Goal: Information Seeking & Learning: Learn about a topic

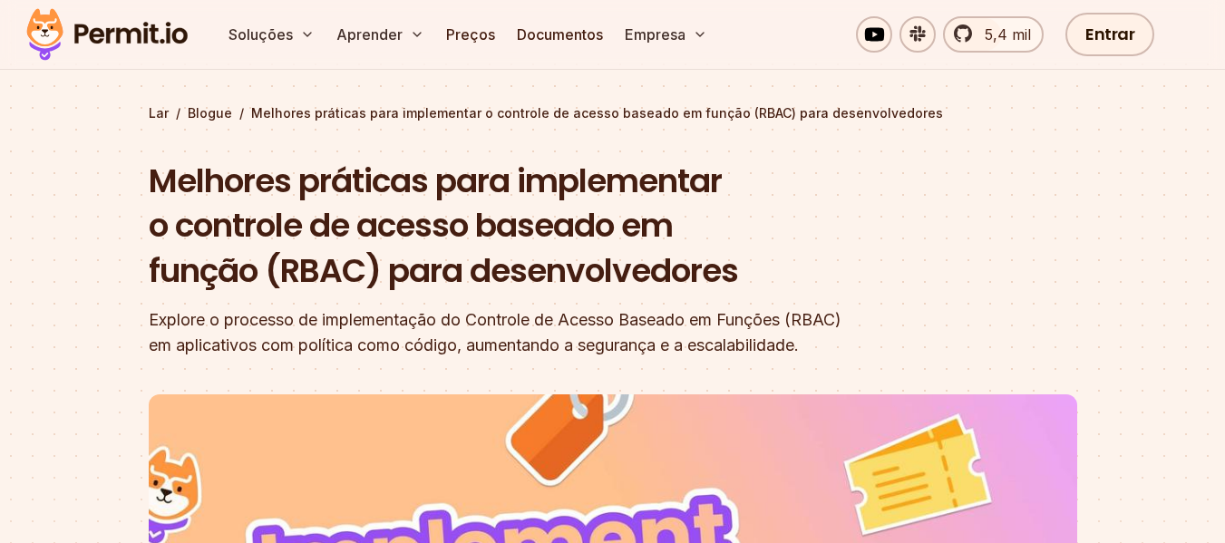
scroll to position [91, 0]
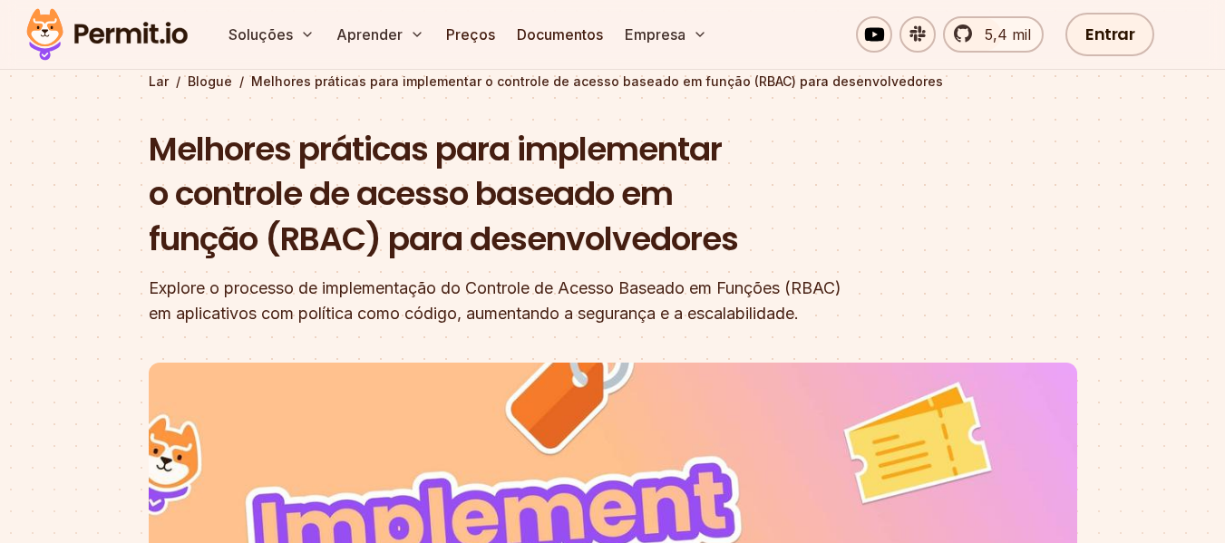
click at [547, 284] on font "Explore o processo de implementação do Controle de Acesso Baseado em Funções (R…" at bounding box center [495, 300] width 693 height 44
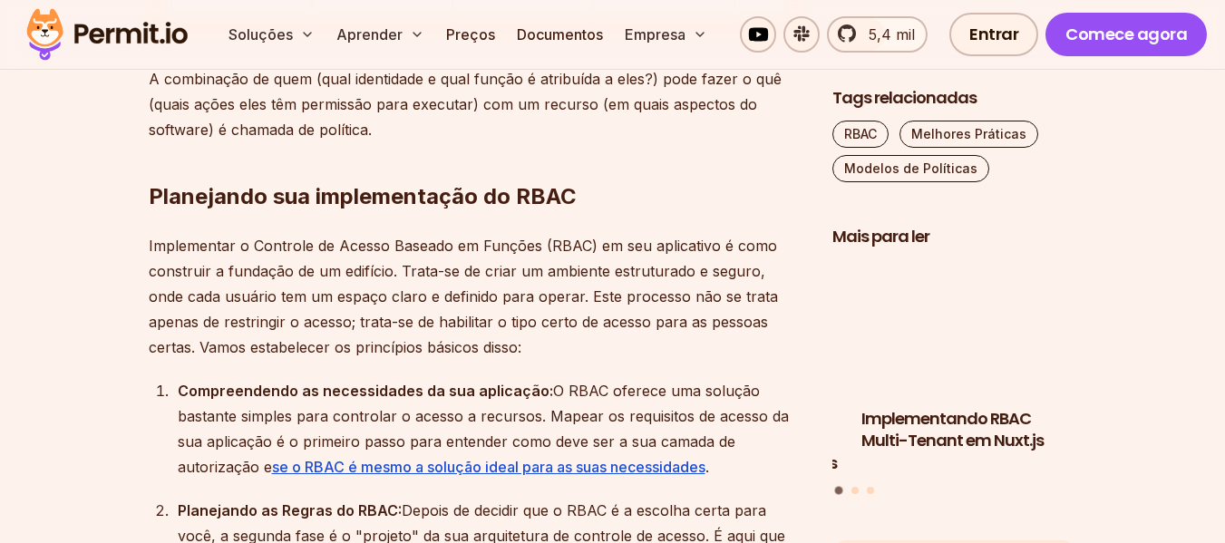
scroll to position [2085, 0]
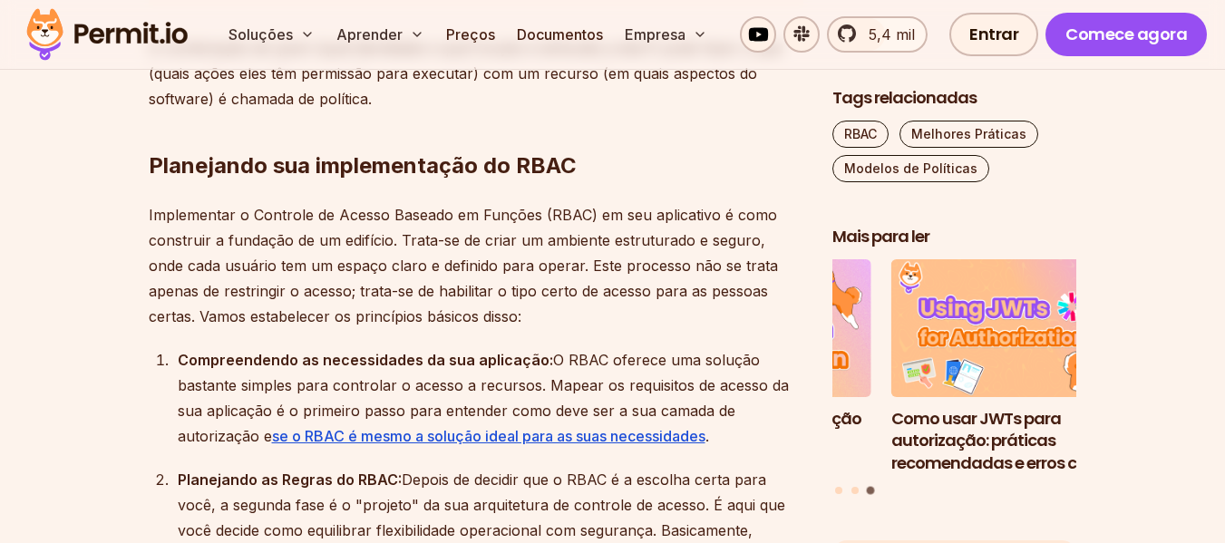
click at [466, 320] on font "Implementar o Controle de Acesso Baseado em Funções (RBAC) em seu aplicativo é …" at bounding box center [463, 266] width 629 height 120
click at [639, 315] on font "Implementar o Controle de Acesso Baseado em Funções (RBAC) em seu aplicativo é …" at bounding box center [463, 266] width 629 height 120
click at [548, 380] on font "O RBAC oferece uma solução bastante simples para controlar o acesso a recursos.…" at bounding box center [483, 398] width 611 height 94
click at [562, 376] on font "O RBAC oferece uma solução bastante simples para controlar o acesso a recursos.…" at bounding box center [483, 398] width 611 height 94
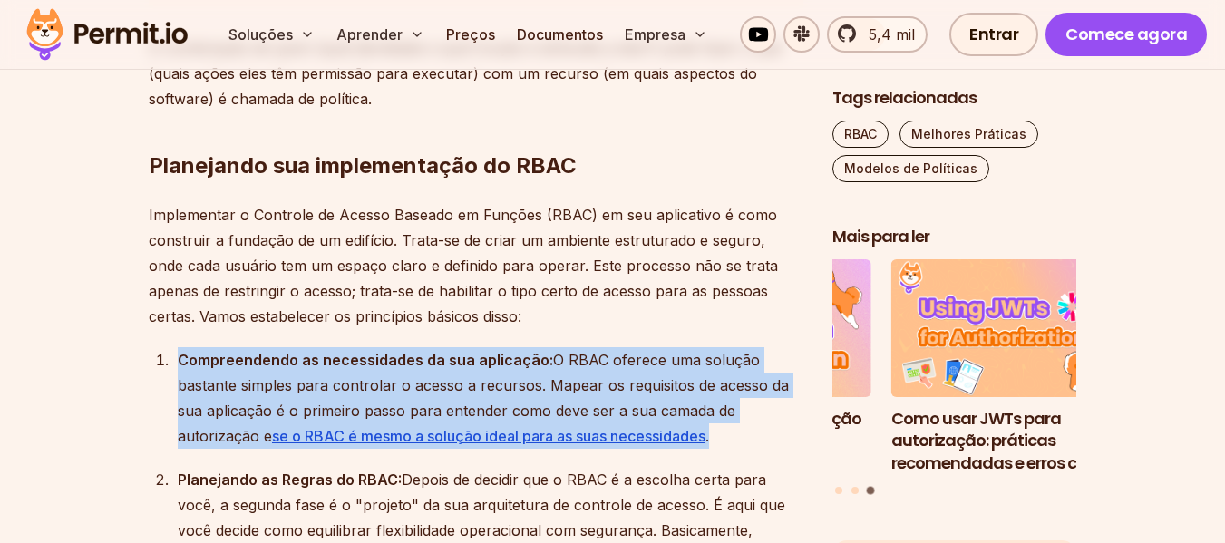
click at [562, 376] on font "O RBAC oferece uma solução bastante simples para controlar o acesso a recursos.…" at bounding box center [483, 398] width 611 height 94
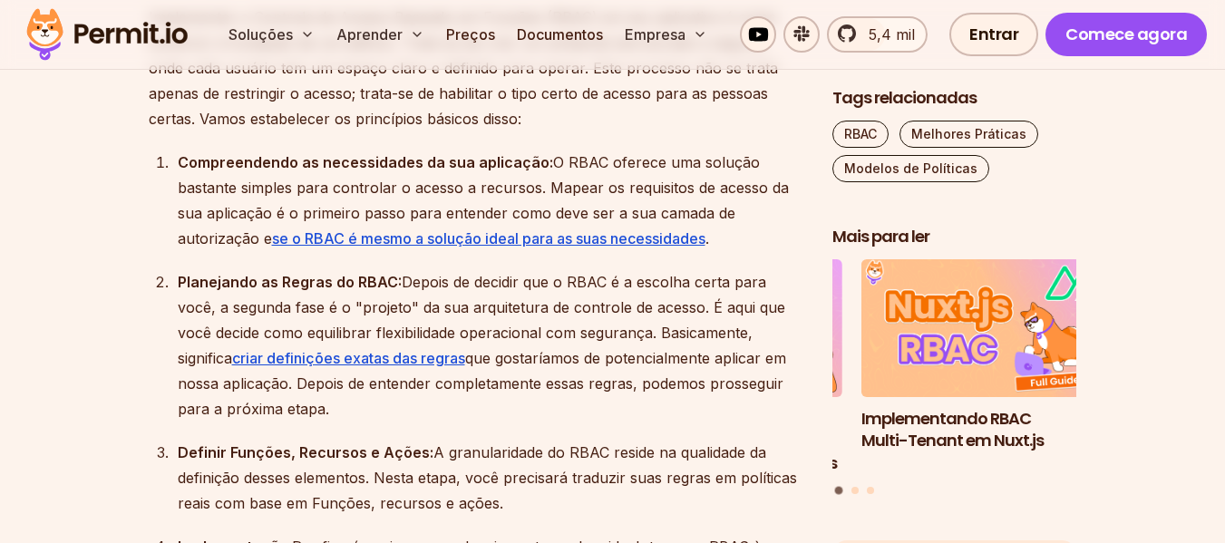
scroll to position [2292, 0]
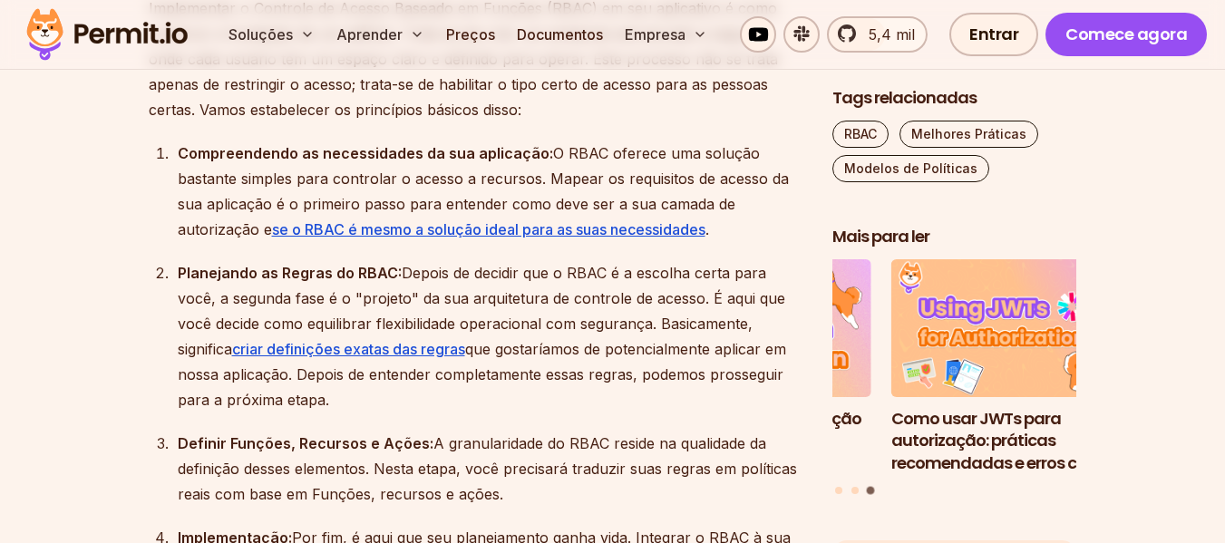
click at [681, 400] on font "que gostaríamos de potencialmente aplicar em nossa aplicação. Depois de entende…" at bounding box center [482, 374] width 608 height 69
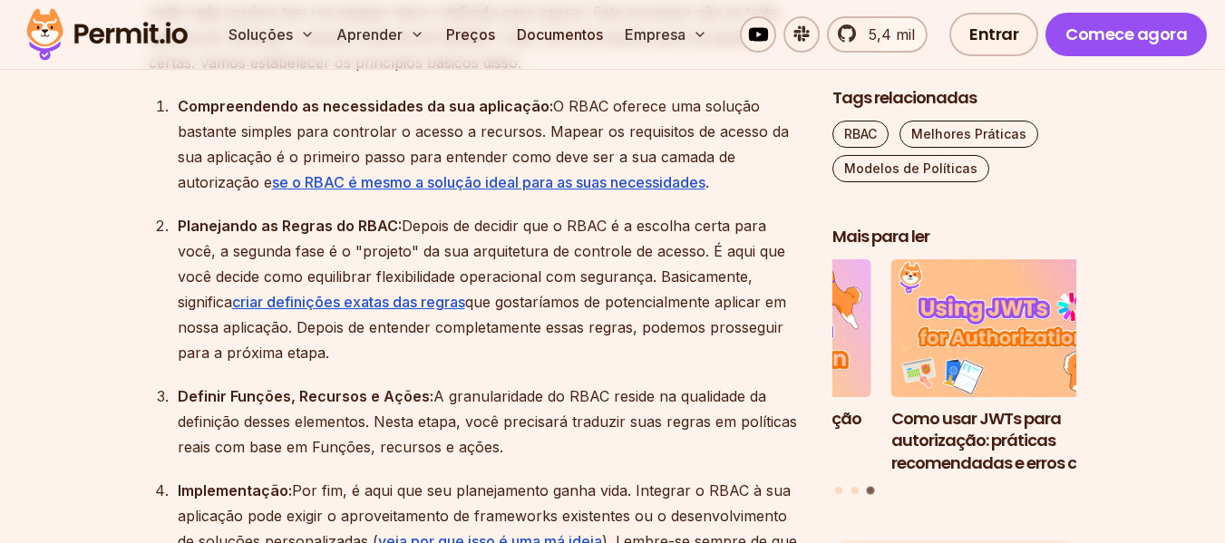
scroll to position [2383, 0]
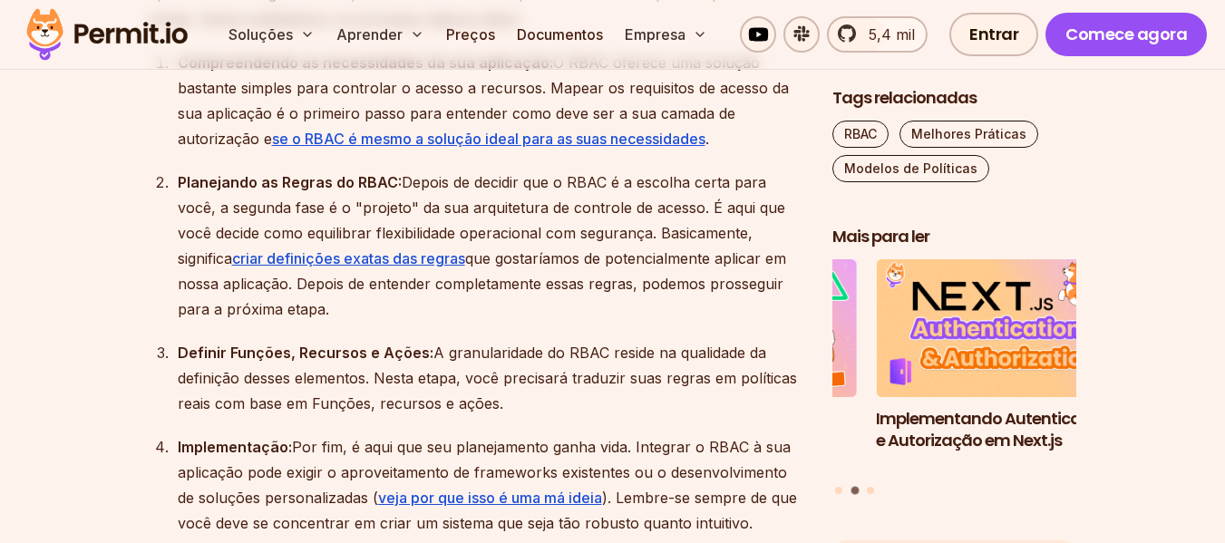
click at [614, 246] on div "Planejando as Regras do RBAC: Depois de decidir que o RBAC é a escolha certa pa…" at bounding box center [491, 246] width 626 height 152
click at [756, 414] on div "Definir Funções, Recursos e Ações: A granularidade do RBAC reside na qualidade …" at bounding box center [491, 378] width 626 height 76
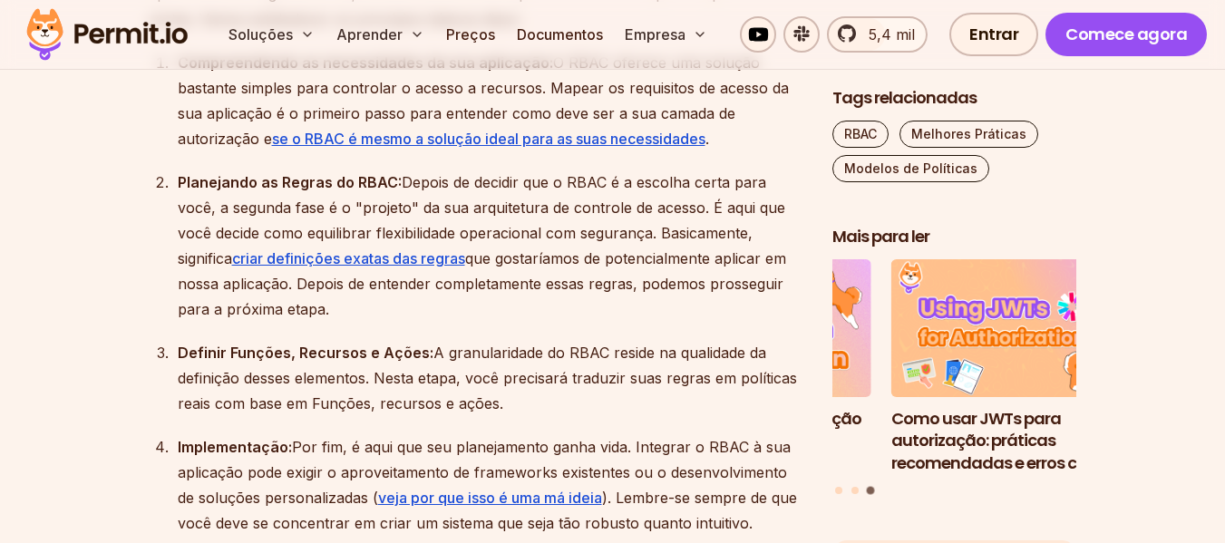
drag, startPoint x: 540, startPoint y: 423, endPoint x: 393, endPoint y: 428, distance: 146.9
click at [393, 416] on div "Definir Funções, Recursos e Ações: A granularidade do RBAC reside na qualidade …" at bounding box center [491, 378] width 626 height 76
click at [610, 458] on ol "Compreendendo as necessidades da sua aplicação: O RBAC oferece uma solução bast…" at bounding box center [476, 293] width 655 height 486
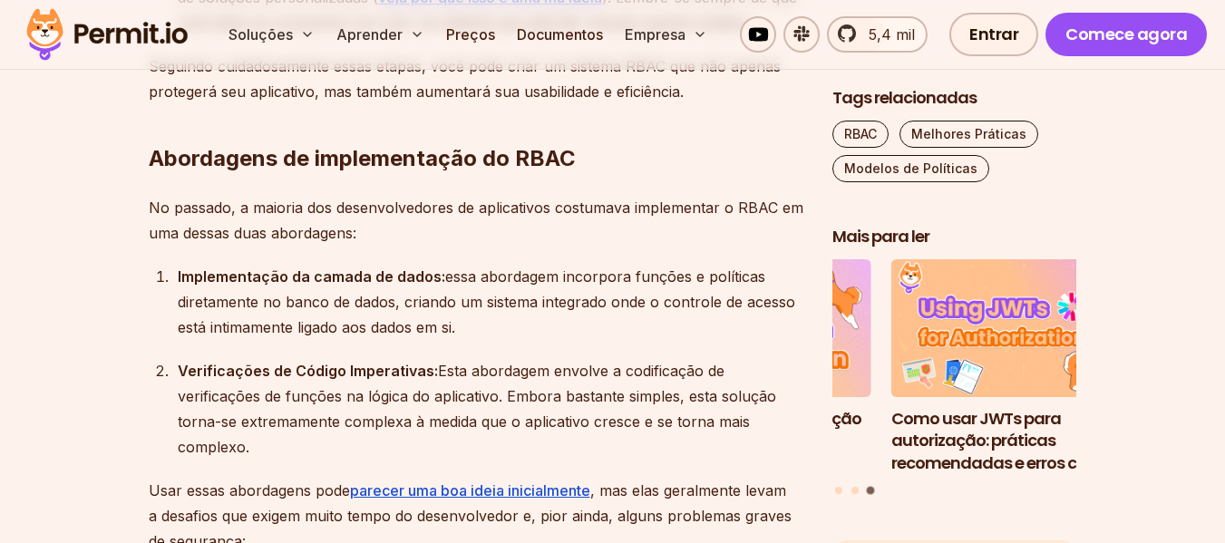
scroll to position [2926, 0]
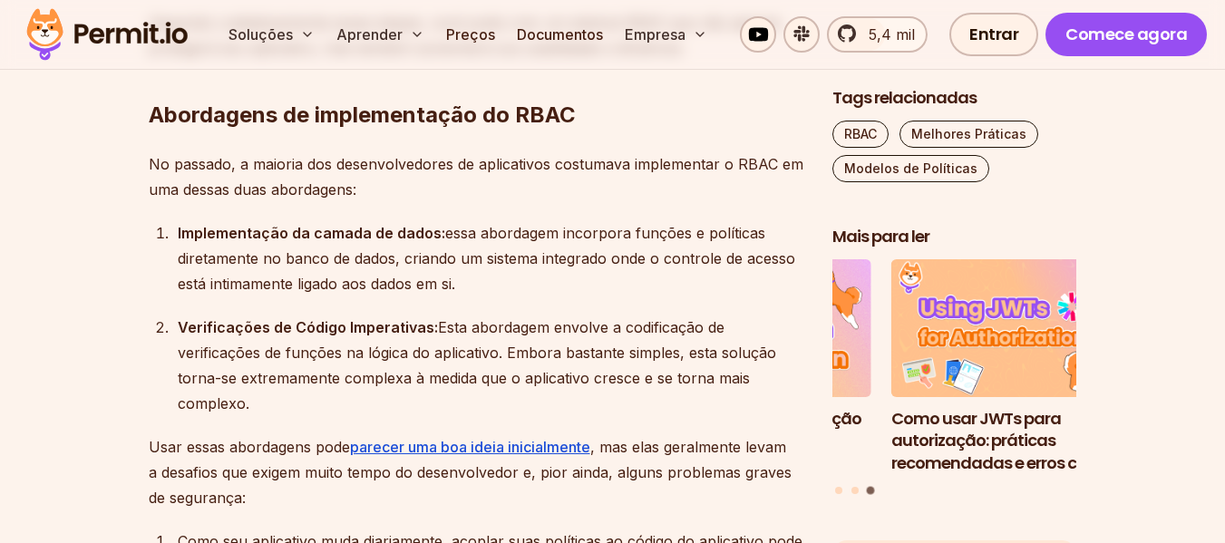
click at [532, 202] on p "No passado, a maioria dos desenvolvedores de aplicativos costumava implementar …" at bounding box center [476, 176] width 655 height 51
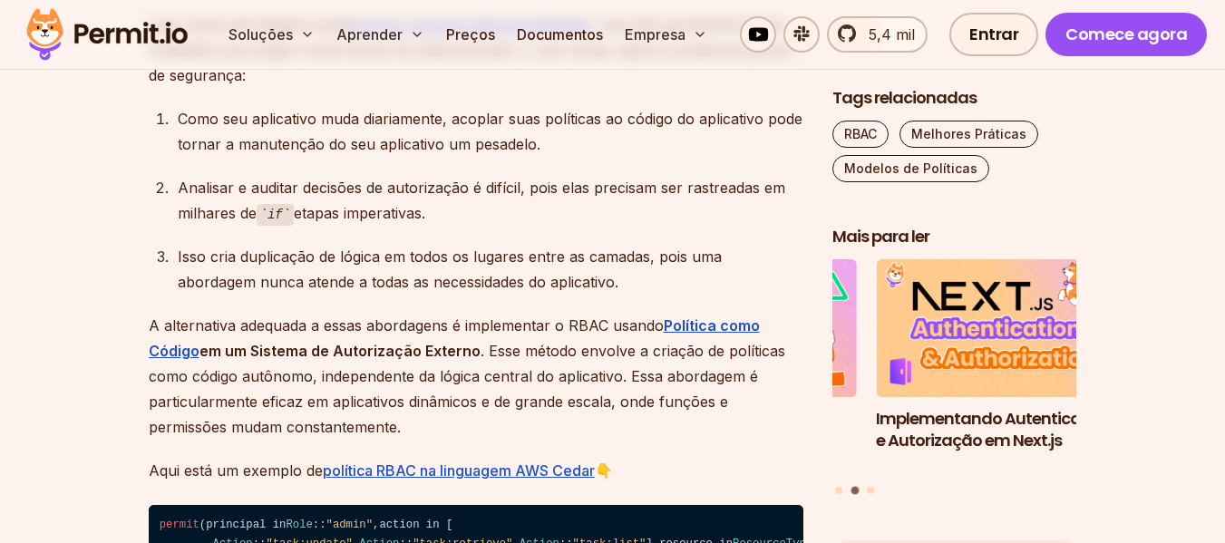
scroll to position [3380, 0]
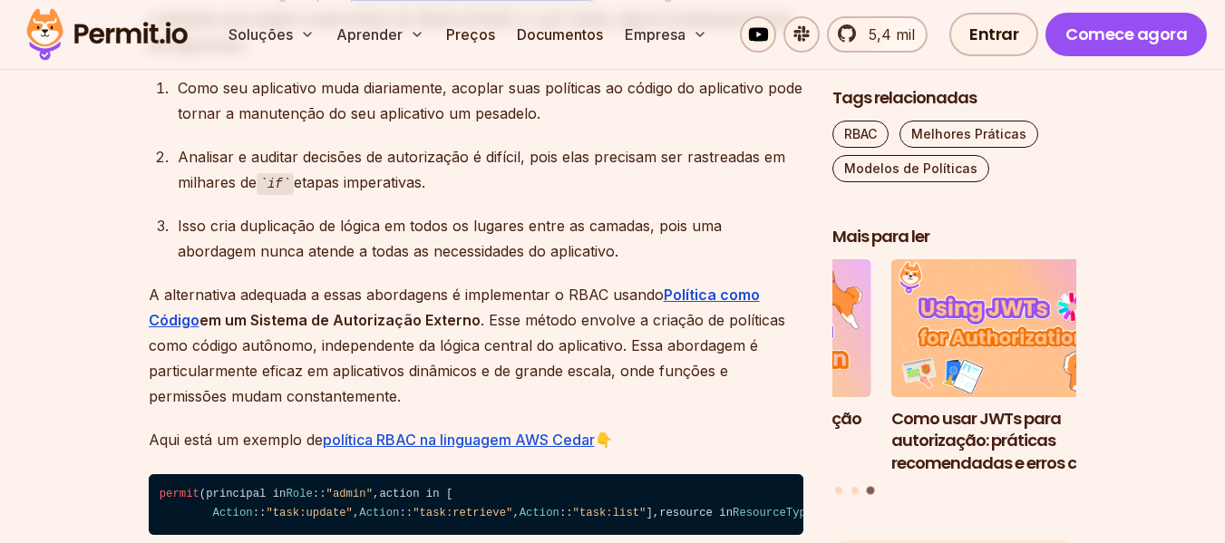
click at [539, 260] on font "Isso cria duplicação de lógica em todos os lugares entre as camadas, pois uma a…" at bounding box center [450, 239] width 544 height 44
click at [643, 264] on div "Isso cria duplicação de lógica em todos os lugares entre as camadas, pois uma a…" at bounding box center [491, 238] width 626 height 51
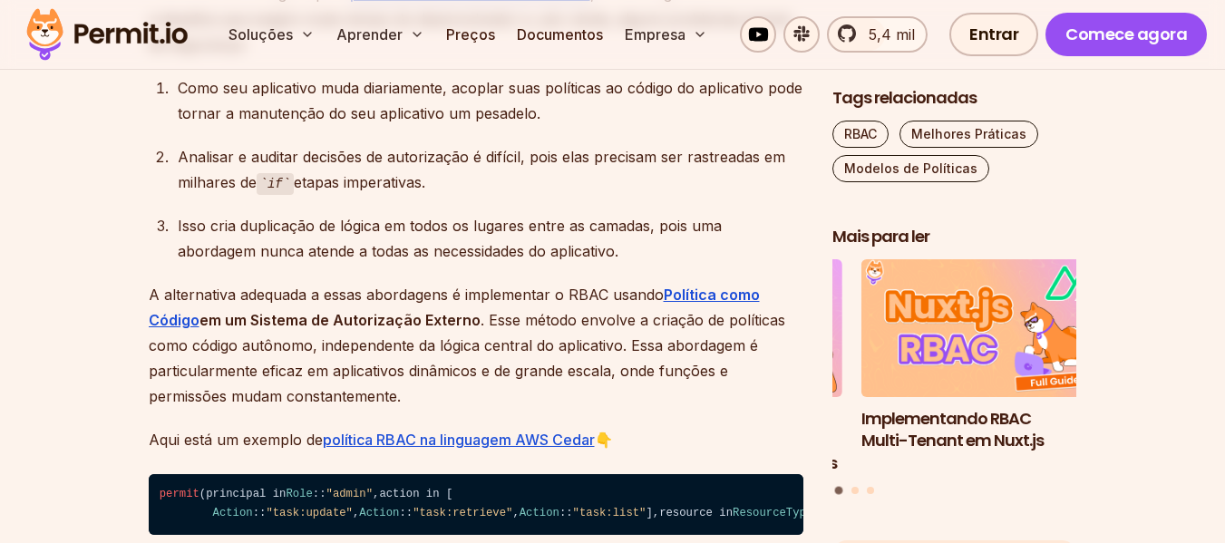
click at [471, 354] on p "A alternativa adequada a essas abordagens é implementar o RBAC usando Política …" at bounding box center [476, 345] width 655 height 127
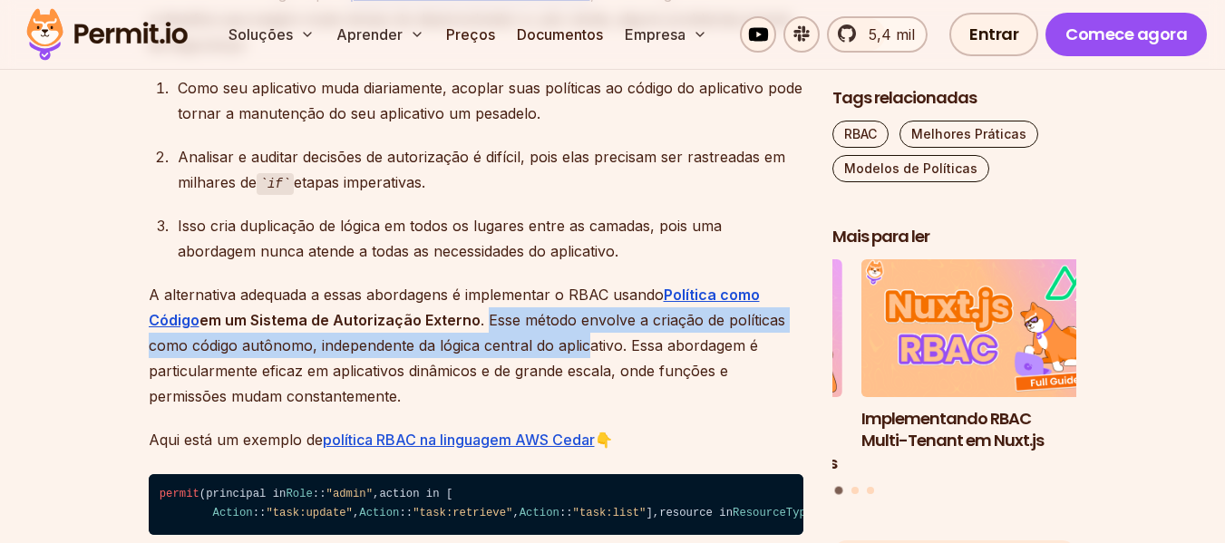
drag, startPoint x: 484, startPoint y: 352, endPoint x: 579, endPoint y: 363, distance: 95.8
click at [579, 363] on font ". Esse método envolve a criação de políticas como código autônomo, independente…" at bounding box center [467, 358] width 636 height 94
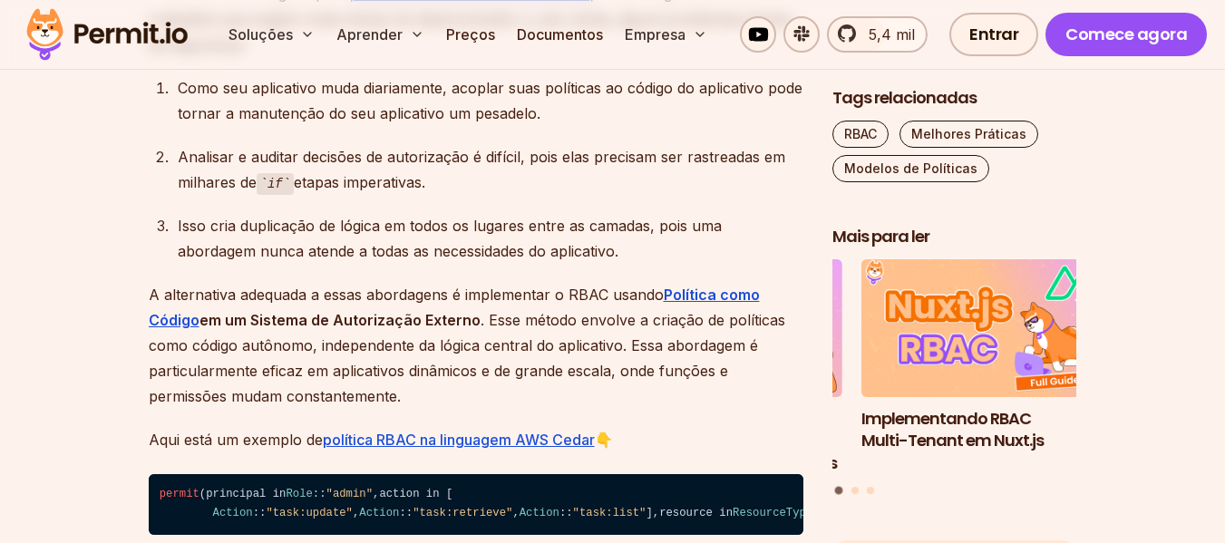
click at [474, 329] on font "em um Sistema de Autorização Externo" at bounding box center [339, 320] width 281 height 18
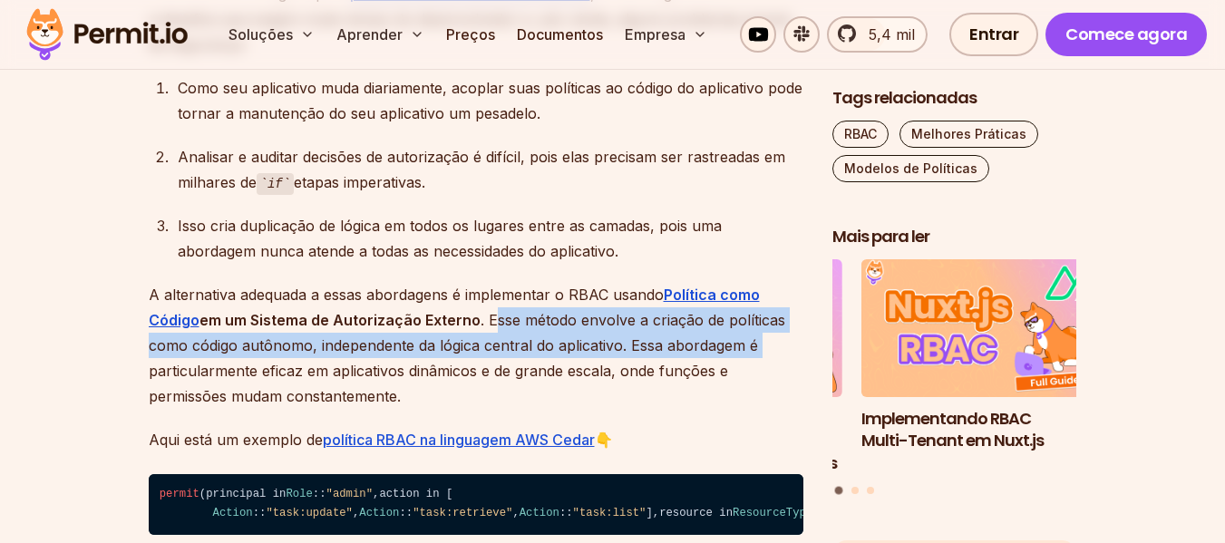
drag, startPoint x: 493, startPoint y: 344, endPoint x: 756, endPoint y: 360, distance: 263.4
click at [756, 360] on p "A alternativa adequada a essas abordagens é implementar o RBAC usando Política …" at bounding box center [476, 345] width 655 height 127
drag, startPoint x: 489, startPoint y: 374, endPoint x: 470, endPoint y: 374, distance: 19.0
click at [487, 374] on font ". Esse método envolve a criação de políticas como código autônomo, independente…" at bounding box center [467, 358] width 636 height 94
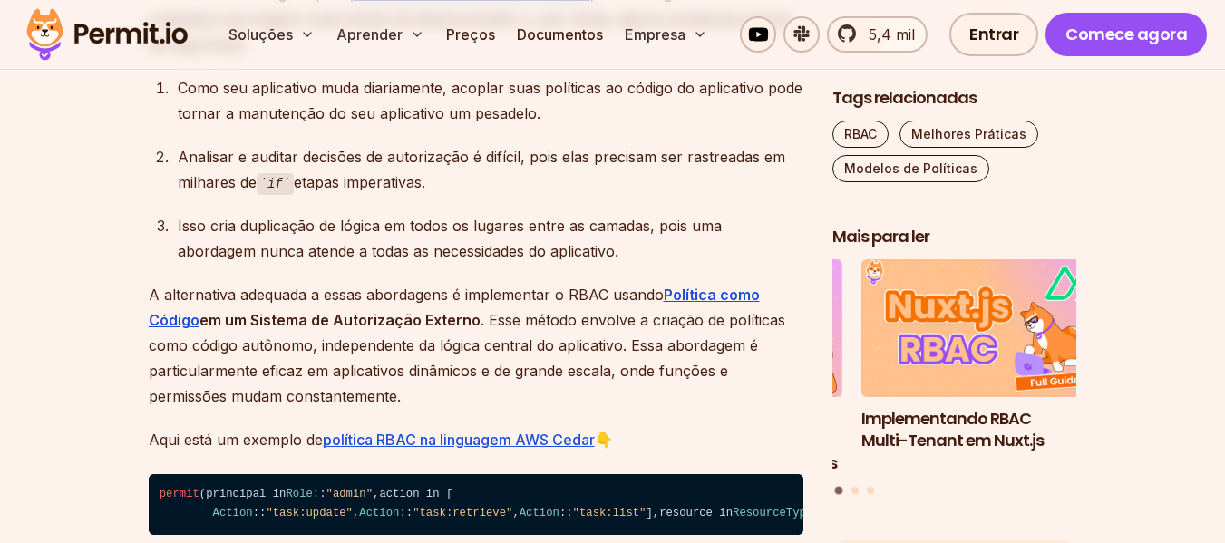
click at [338, 386] on p "A alternativa adequada a essas abordagens é implementar o RBAC usando Política …" at bounding box center [476, 345] width 655 height 127
drag, startPoint x: 257, startPoint y: 386, endPoint x: 305, endPoint y: 374, distance: 49.7
click at [257, 385] on p "A alternativa adequada a essas abordagens é implementar o RBAC usando Política …" at bounding box center [476, 345] width 655 height 127
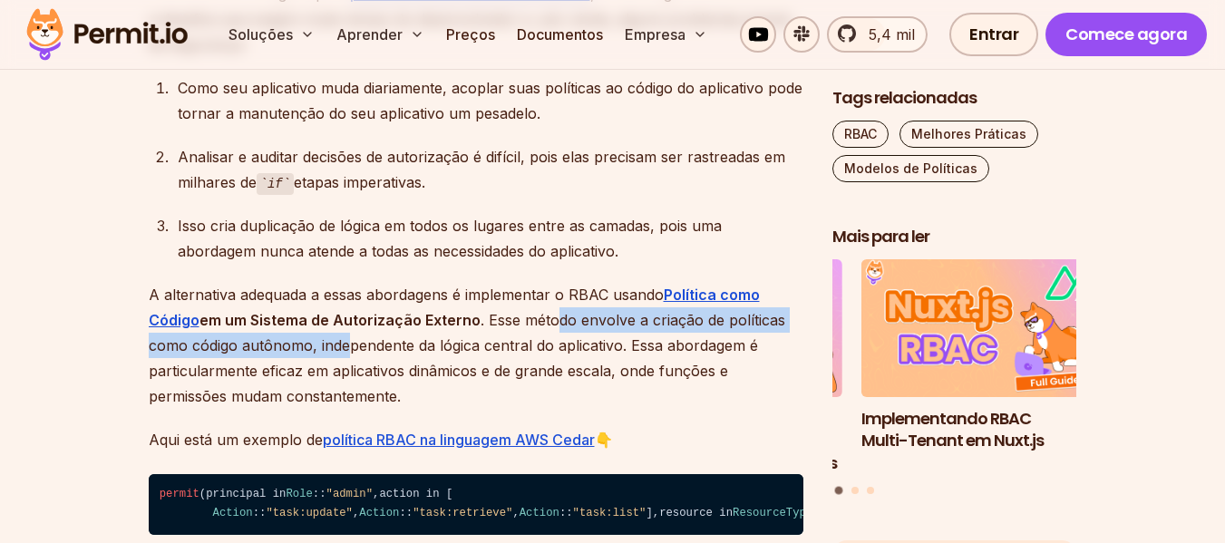
drag, startPoint x: 343, startPoint y: 376, endPoint x: 591, endPoint y: 343, distance: 250.7
click at [580, 345] on font ". Esse método envolve a criação de políticas como código autônomo, independente…" at bounding box center [467, 358] width 636 height 94
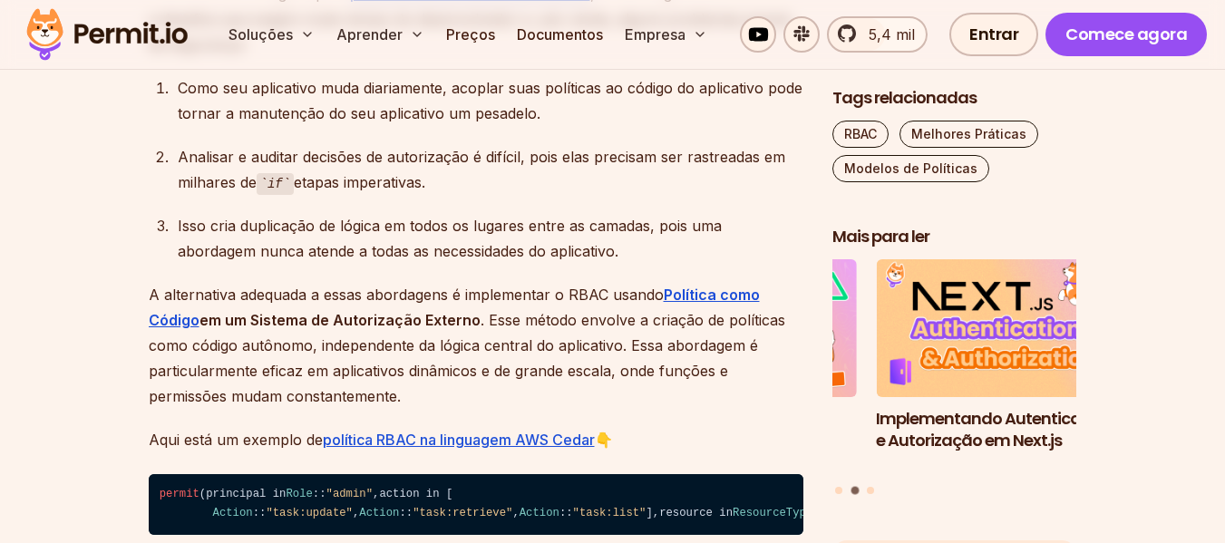
click at [400, 390] on font ". Esse método envolve a criação de políticas como código autônomo, independente…" at bounding box center [467, 358] width 636 height 94
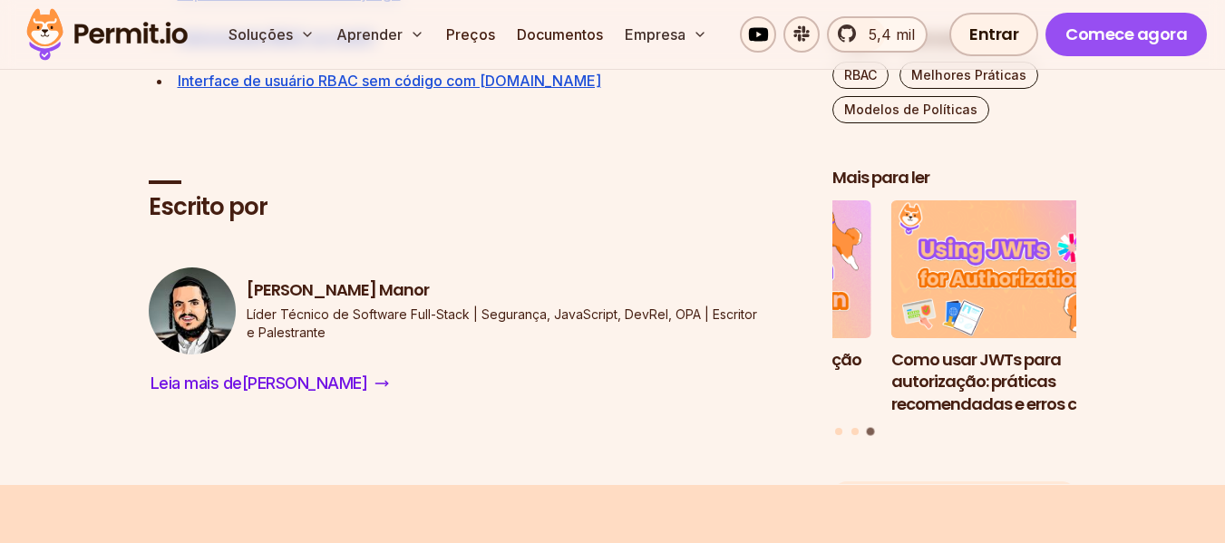
scroll to position [7459, 0]
